Goal: Check status: Check status

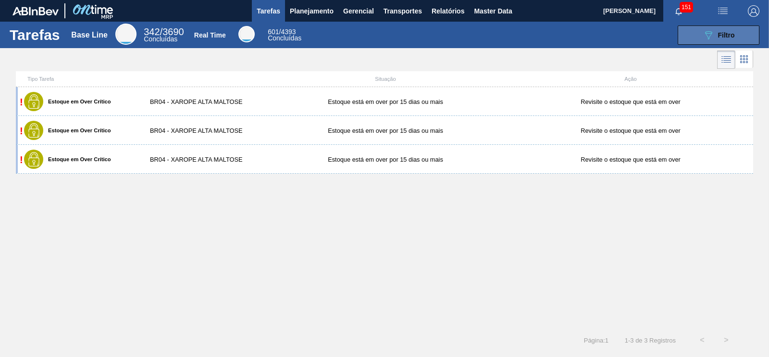
click at [687, 42] on button "089F7B8B-B2A5-4AFE-B5C0-19BA573D28AC Filtro" at bounding box center [719, 34] width 82 height 19
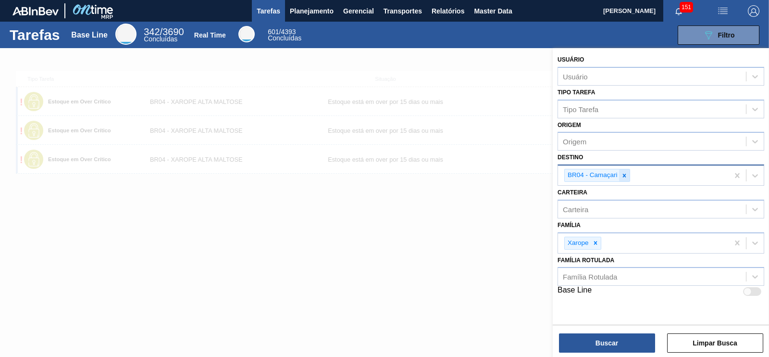
click at [623, 174] on icon at bounding box center [624, 175] width 3 height 3
type input "macac"
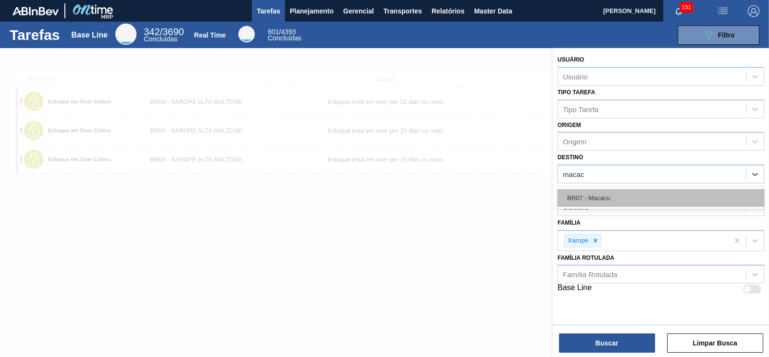
click at [565, 193] on div "BR07 - Macacu" at bounding box center [661, 198] width 207 height 18
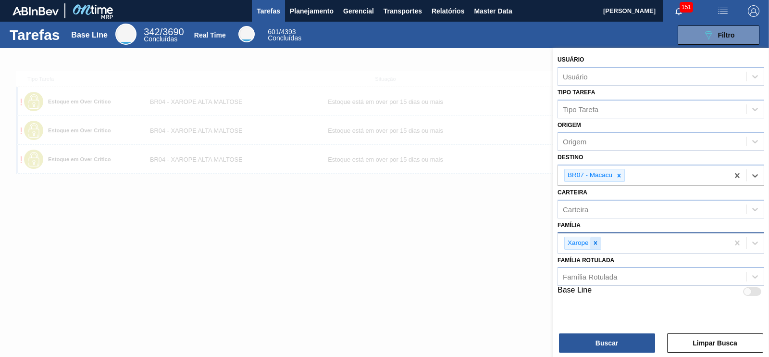
click at [597, 242] on icon at bounding box center [595, 242] width 7 height 7
click at [589, 238] on div "Família" at bounding box center [652, 242] width 188 height 14
type input "r"
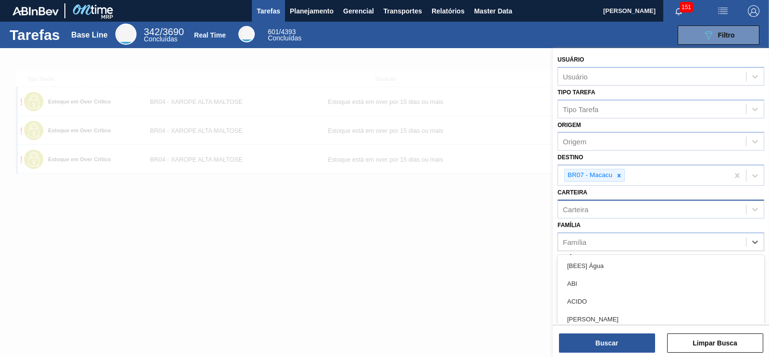
click at [599, 216] on div "Carteira" at bounding box center [661, 209] width 207 height 19
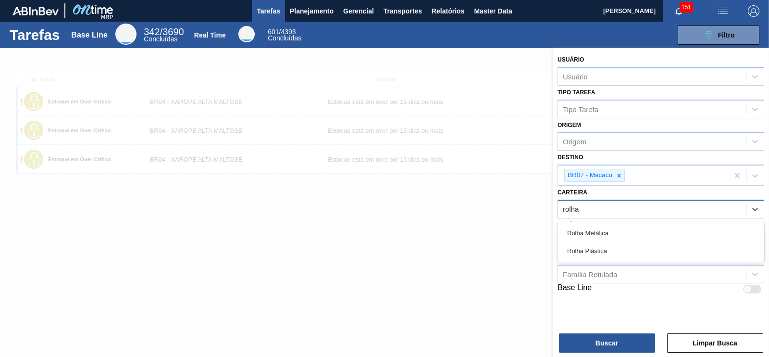
type input "rolha p"
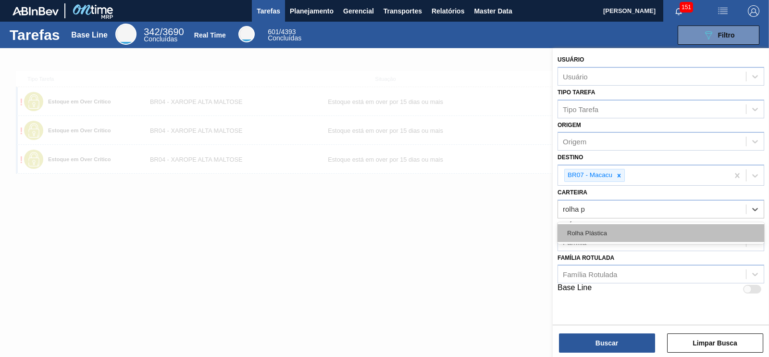
click at [588, 233] on div "Rolha Plástica" at bounding box center [661, 233] width 207 height 18
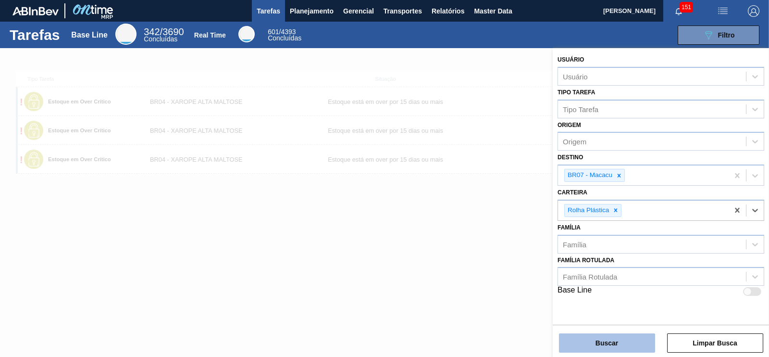
click at [606, 337] on button "Buscar" at bounding box center [607, 342] width 96 height 19
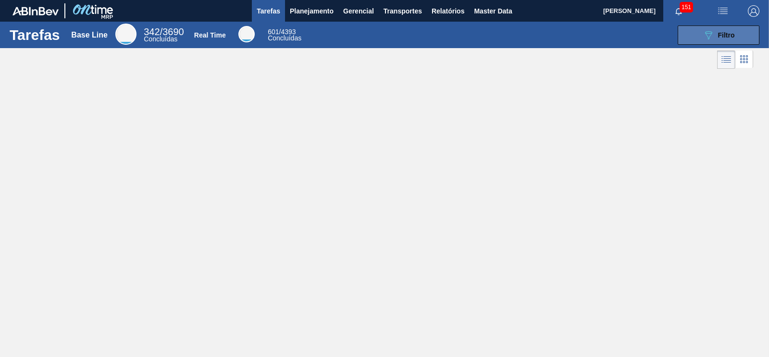
click at [710, 32] on icon "089F7B8B-B2A5-4AFE-B5C0-19BA573D28AC" at bounding box center [709, 35] width 12 height 12
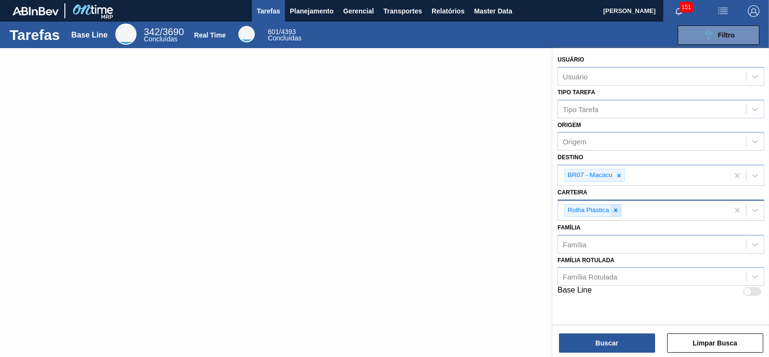
click at [617, 207] on icon at bounding box center [615, 210] width 7 height 7
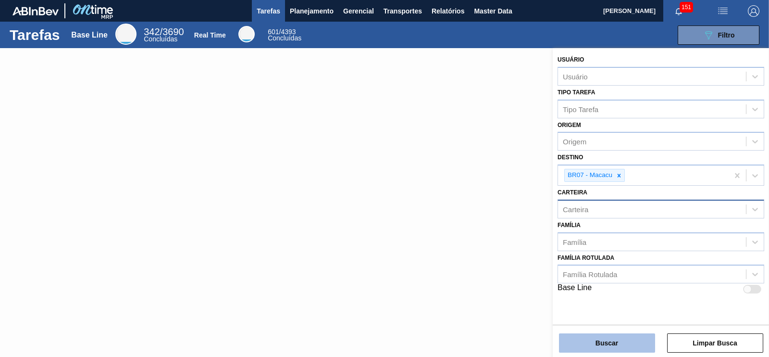
click at [596, 343] on button "Buscar" at bounding box center [607, 342] width 96 height 19
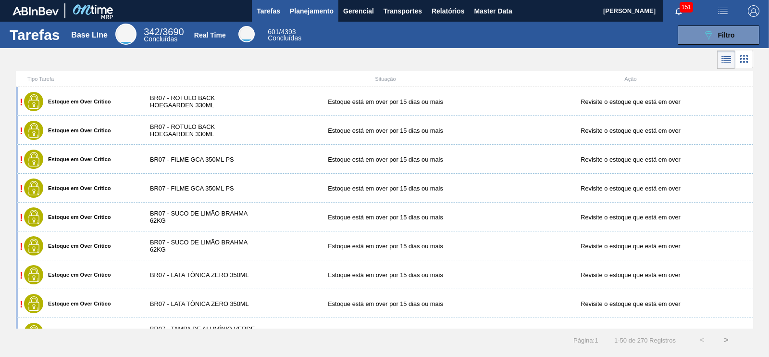
click at [305, 8] on span "Planejamento" at bounding box center [312, 11] width 44 height 12
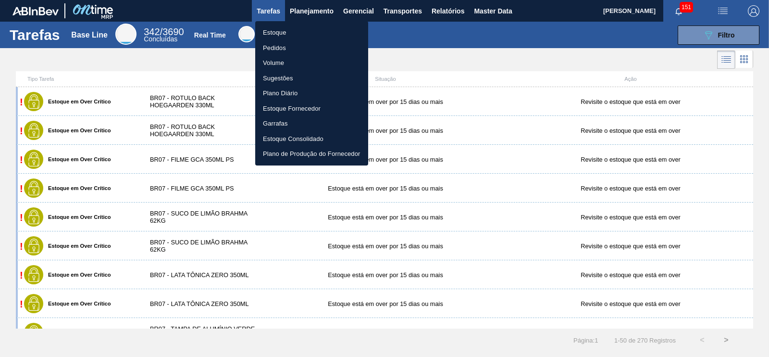
click at [280, 32] on li "Estoque" at bounding box center [311, 32] width 113 height 15
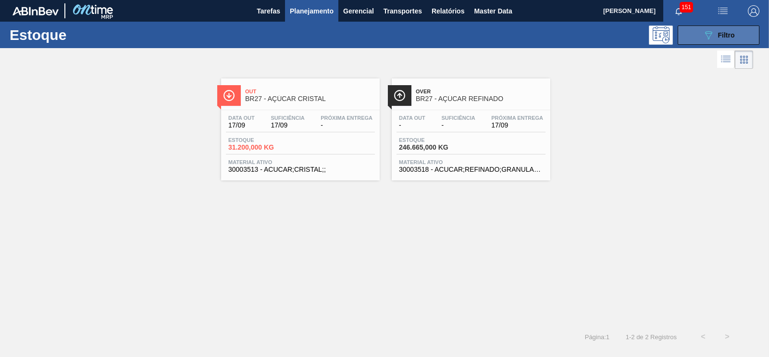
click at [716, 36] on div "089F7B8B-B2A5-4AFE-B5C0-19BA573D28AC Filtro" at bounding box center [719, 35] width 32 height 12
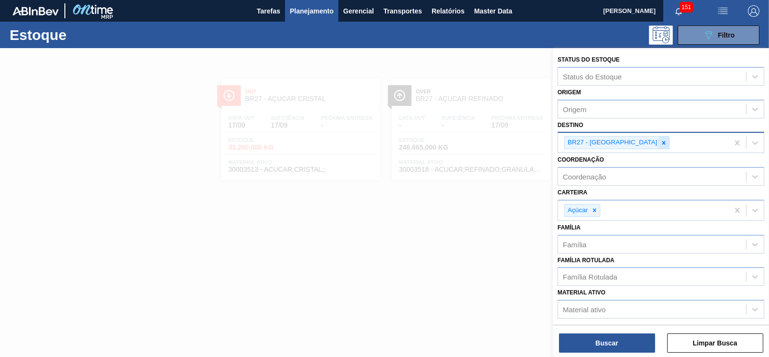
click at [662, 141] on icon at bounding box center [663, 142] width 3 height 3
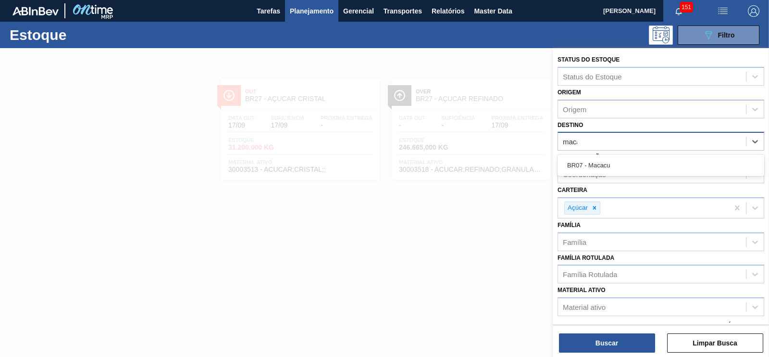
type input "macac"
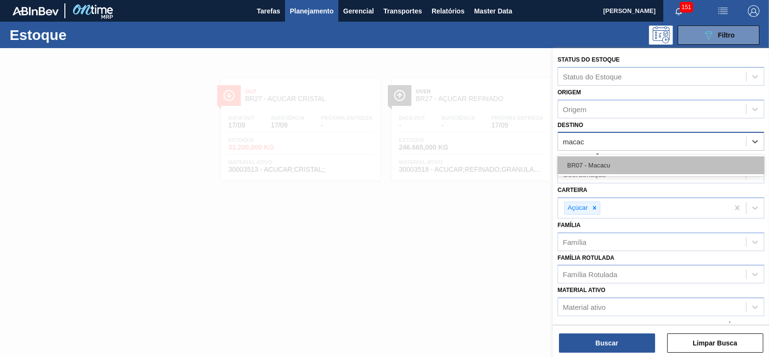
click at [602, 160] on div "BR07 - Macacu" at bounding box center [661, 165] width 207 height 18
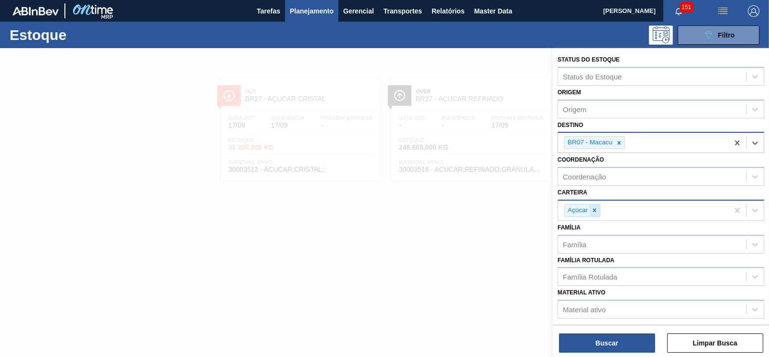
click at [595, 208] on icon at bounding box center [594, 210] width 7 height 7
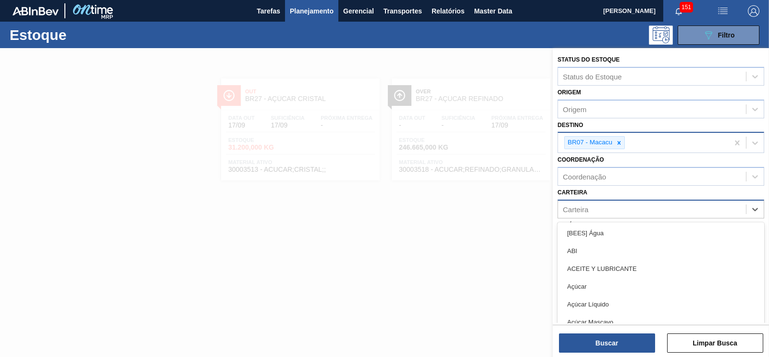
click at [591, 207] on div "Carteira" at bounding box center [652, 209] width 188 height 14
type input "rolha"
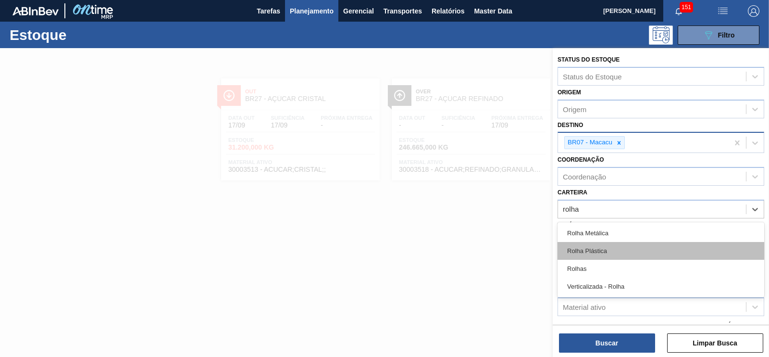
click at [598, 250] on div "Rolha Plástica" at bounding box center [661, 251] width 207 height 18
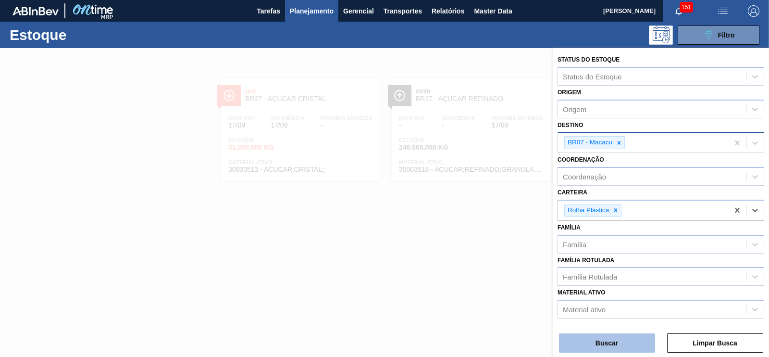
click at [616, 346] on button "Buscar" at bounding box center [607, 342] width 96 height 19
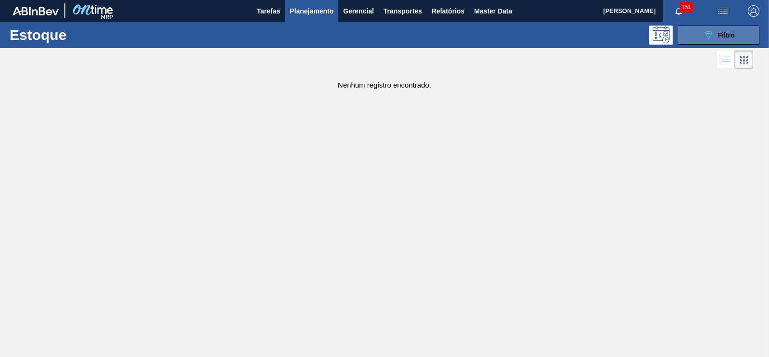
click at [700, 34] on button "089F7B8B-B2A5-4AFE-B5C0-19BA573D28AC Filtro" at bounding box center [719, 34] width 82 height 19
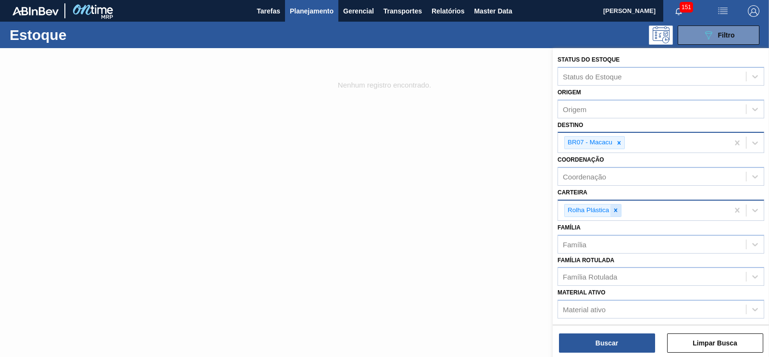
click at [612, 207] on icon at bounding box center [615, 210] width 7 height 7
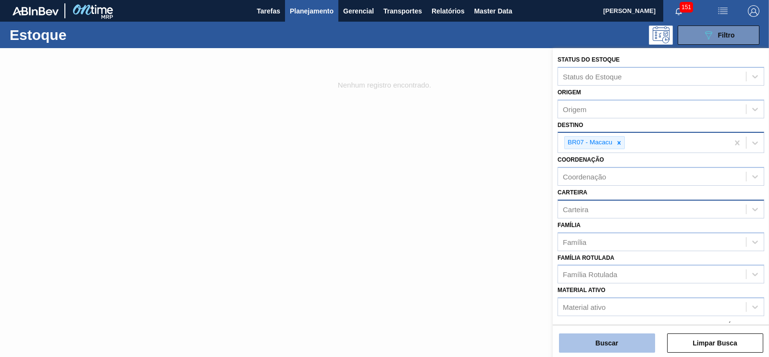
click at [629, 345] on button "Buscar" at bounding box center [607, 342] width 96 height 19
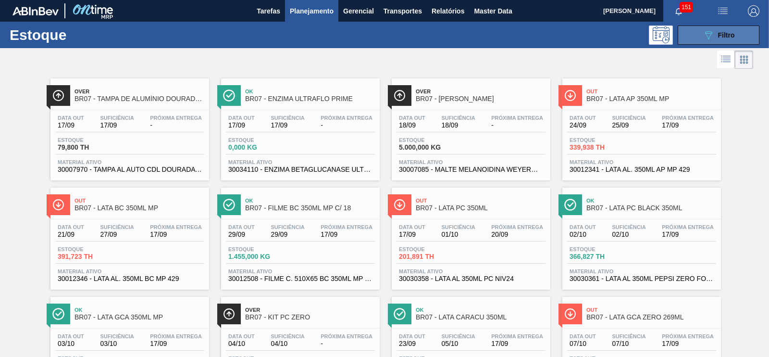
click at [694, 39] on button "089F7B8B-B2A5-4AFE-B5C0-19BA573D28AC Filtro" at bounding box center [719, 34] width 82 height 19
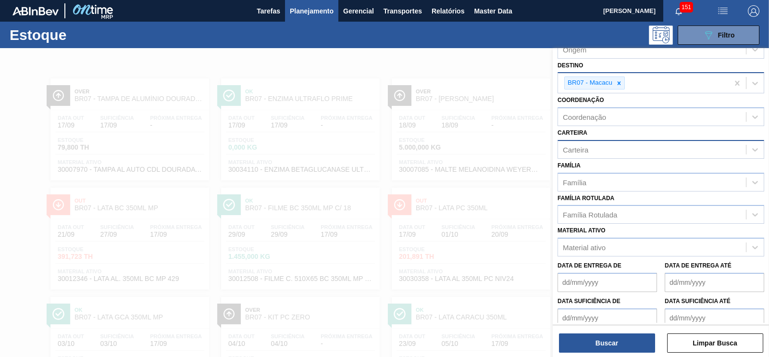
scroll to position [102, 0]
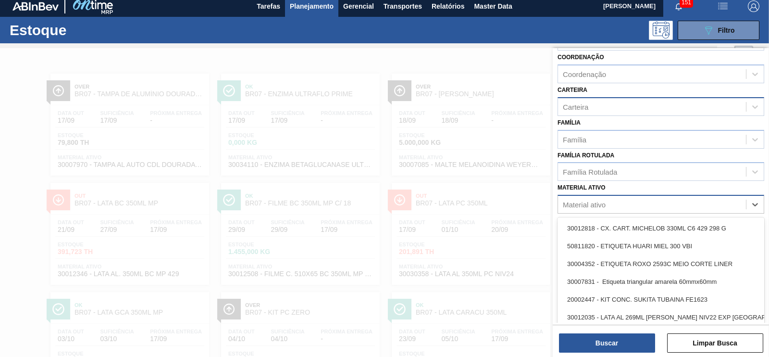
click at [568, 200] on div "Material ativo" at bounding box center [584, 204] width 43 height 8
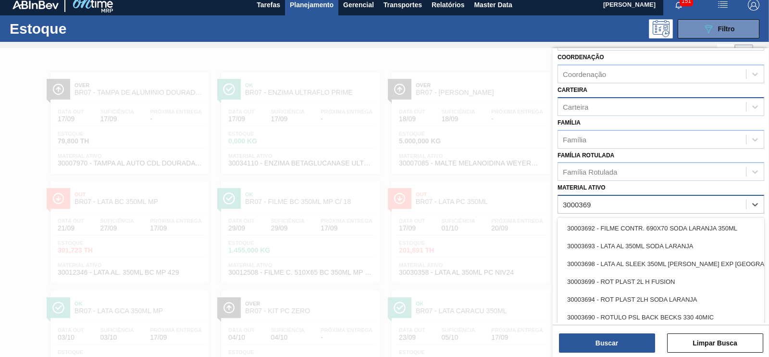
type ativo "30003696"
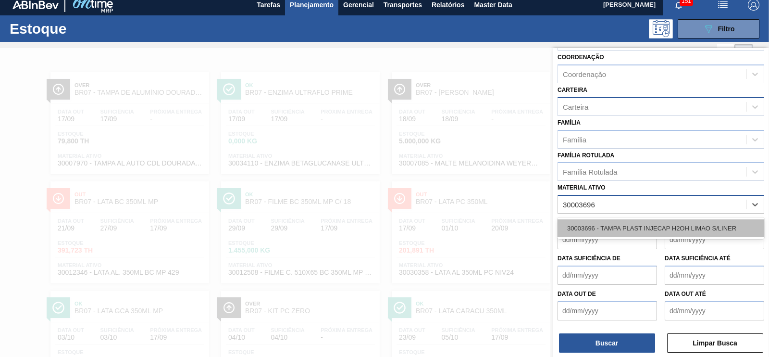
click at [603, 226] on div "30003696 - TAMPA PLAST INJECAP H2OH LIMAO S/LINER" at bounding box center [661, 228] width 207 height 18
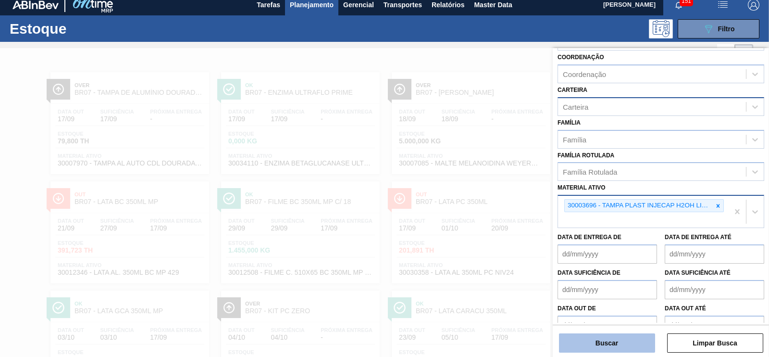
click at [627, 342] on button "Buscar" at bounding box center [607, 342] width 96 height 19
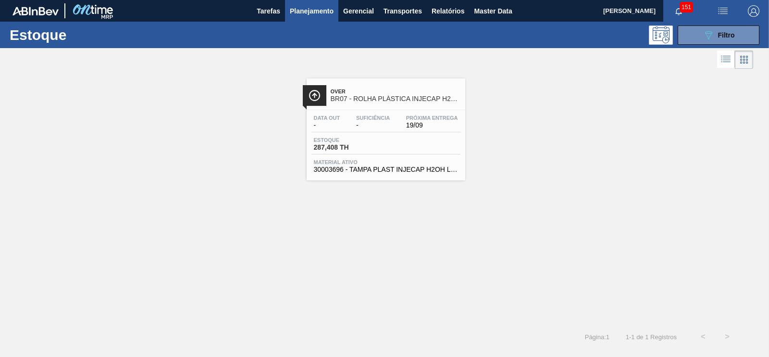
click at [377, 160] on span "Material ativo" at bounding box center [386, 162] width 144 height 6
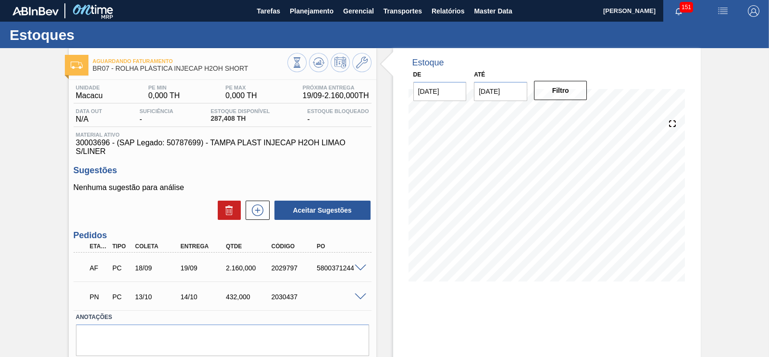
scroll to position [57, 0]
